Goal: Information Seeking & Learning: Learn about a topic

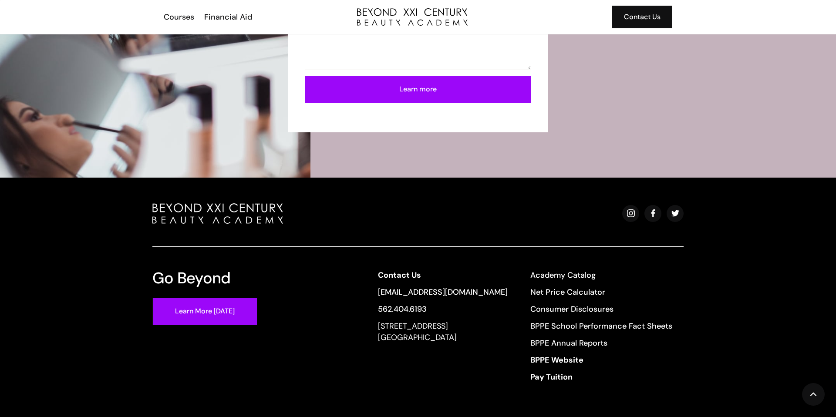
scroll to position [1967, 0]
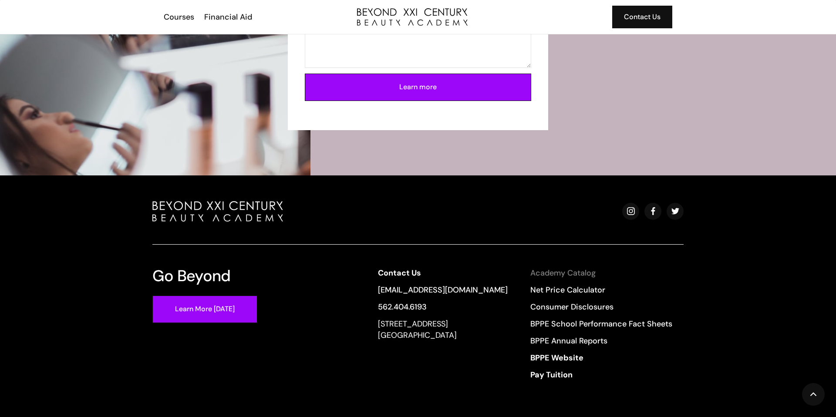
click at [588, 274] on link "Academy Catalog" at bounding box center [602, 272] width 142 height 11
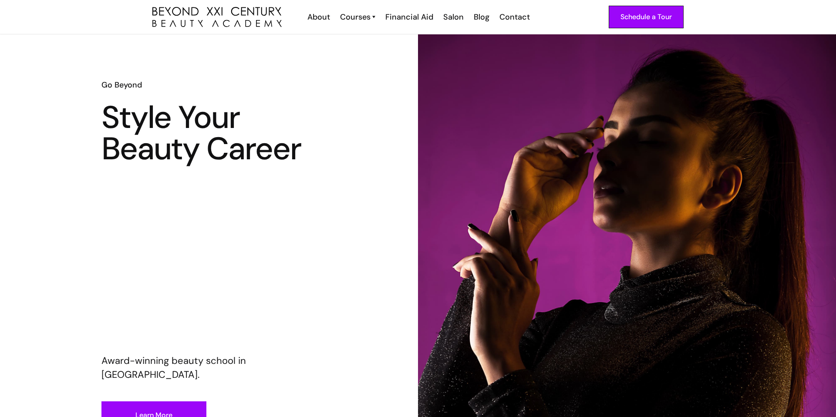
scroll to position [1, 0]
drag, startPoint x: 362, startPoint y: 27, endPoint x: 363, endPoint y: 36, distance: 9.3
click at [363, 36] on div "Cosmetology Esthetician Nail Tech Barber" at bounding box center [384, 62] width 89 height 78
click at [363, 36] on link "Cosmetology" at bounding box center [387, 37] width 65 height 17
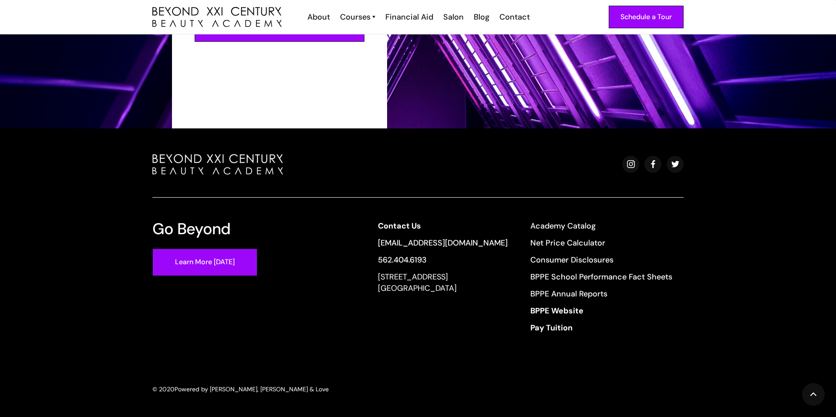
scroll to position [1574, 0]
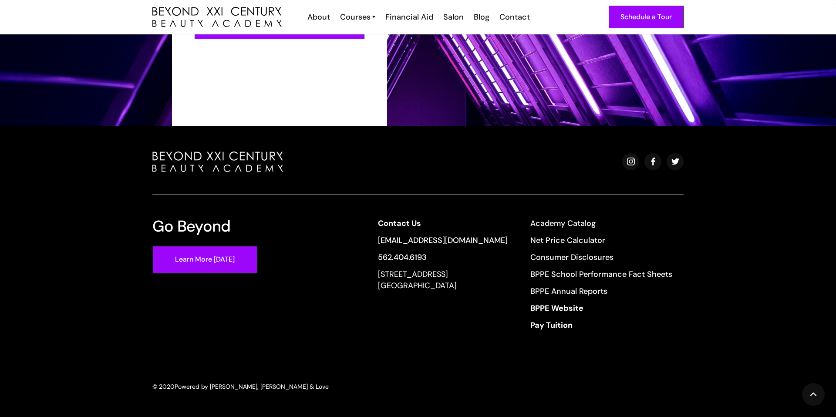
drag, startPoint x: 486, startPoint y: 285, endPoint x: 383, endPoint y: 277, distance: 103.6
click at [383, 277] on div "Contact Us [EMAIL_ADDRESS][DOMAIN_NAME] 562.404.6193 [STREET_ADDRESS] Academy C…" at bounding box center [525, 277] width 317 height 119
copy div "[STREET_ADDRESS]"
